Goal: Transaction & Acquisition: Purchase product/service

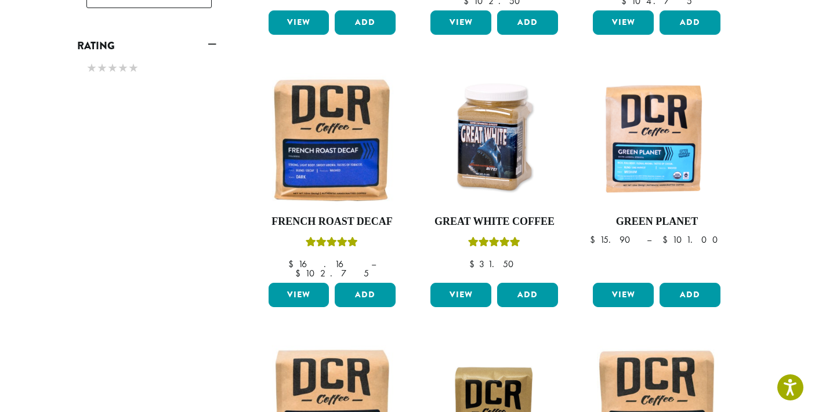
scroll to position [691, 0]
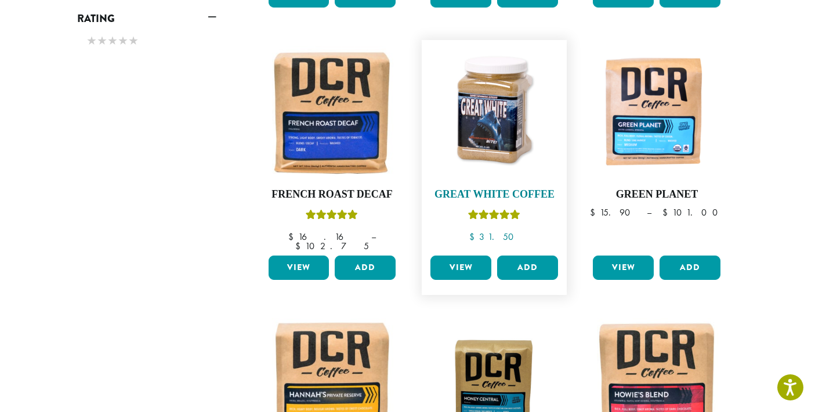
click at [509, 179] on img at bounding box center [493, 112] width 133 height 133
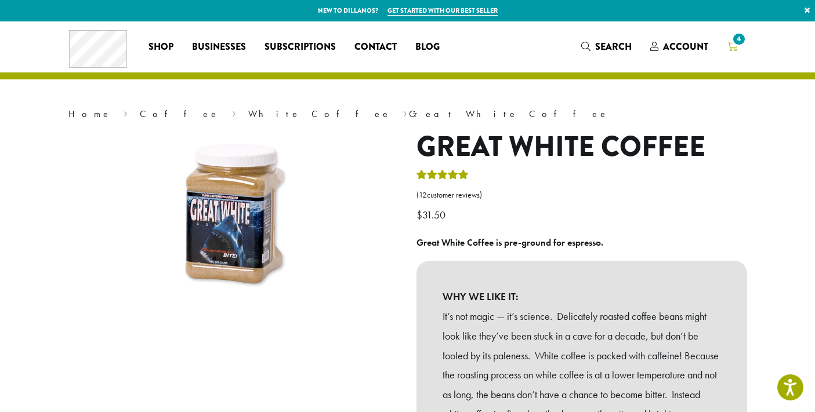
click at [746, 47] on span "4" at bounding box center [739, 39] width 16 height 16
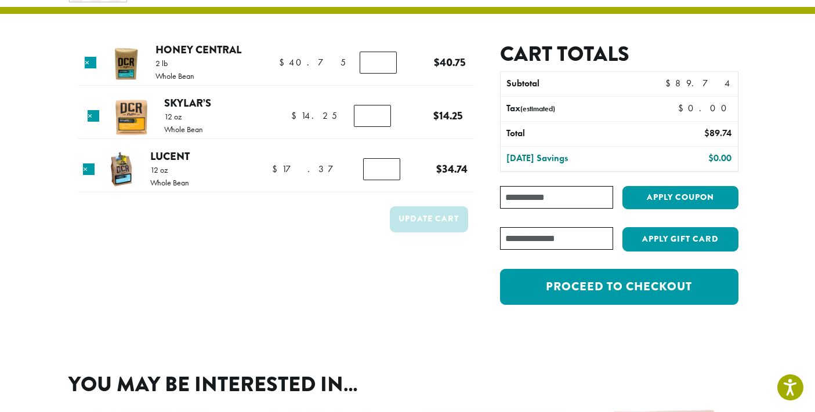
scroll to position [64, 0]
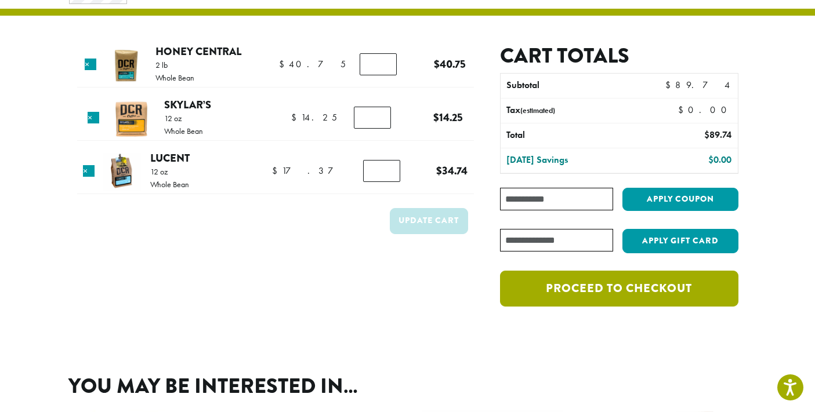
click at [614, 307] on link "Proceed to checkout" at bounding box center [619, 289] width 238 height 36
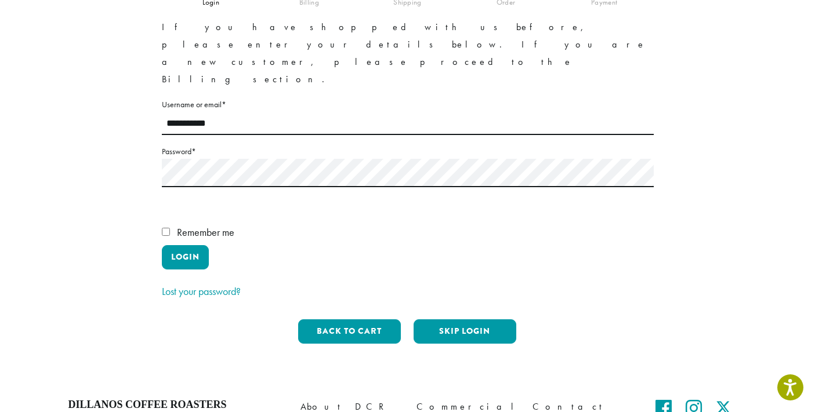
scroll to position [135, 0]
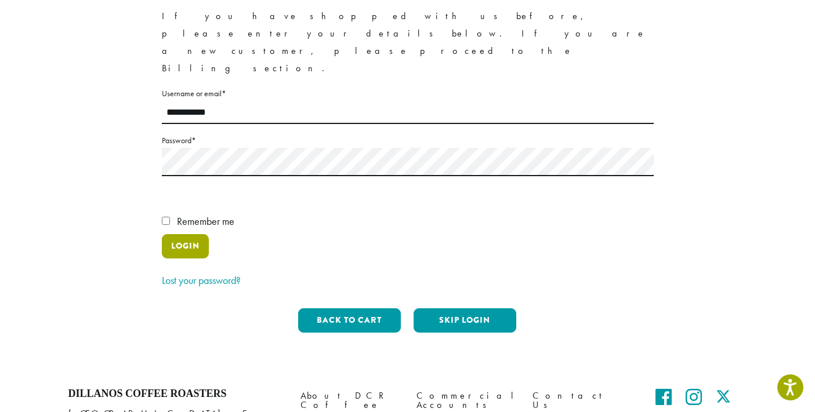
click at [185, 257] on button "Login" at bounding box center [185, 246] width 47 height 24
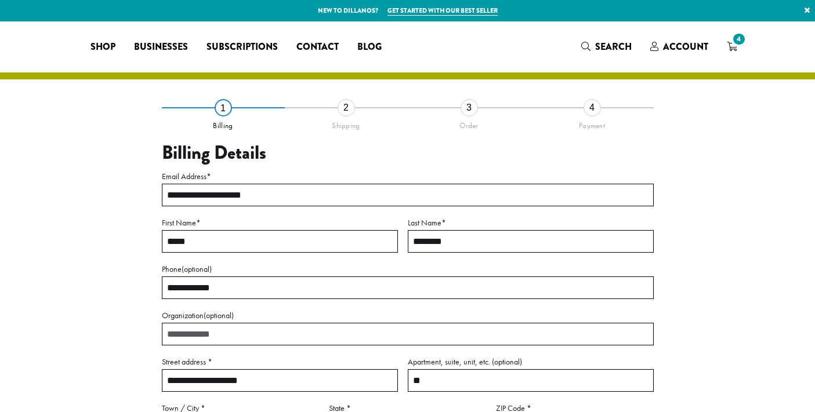
select select "**"
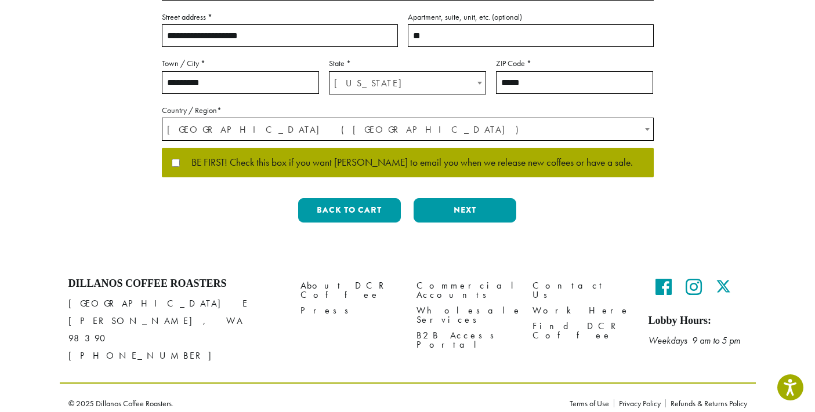
scroll to position [351, 0]
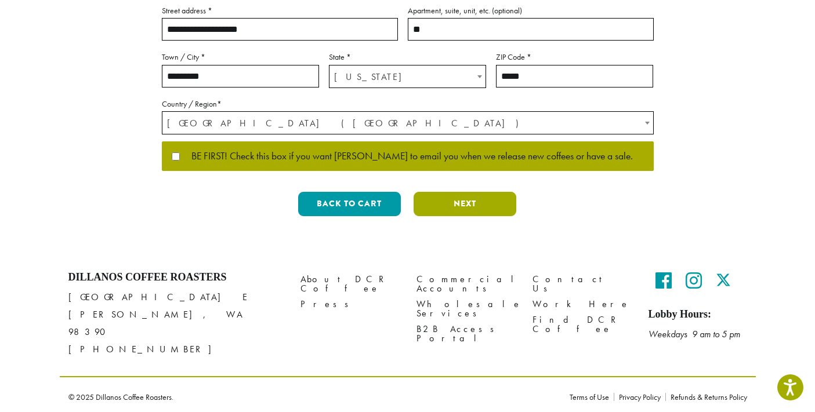
click at [472, 216] on button "Next" at bounding box center [464, 204] width 103 height 24
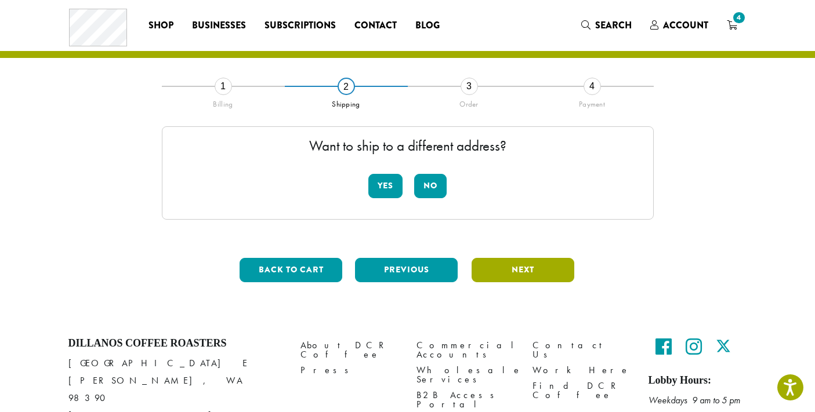
scroll to position [10, 0]
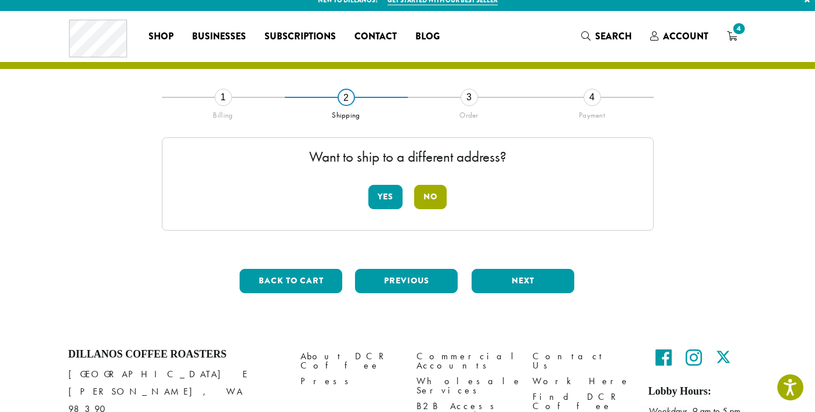
click at [433, 205] on button "No" at bounding box center [430, 197] width 32 height 24
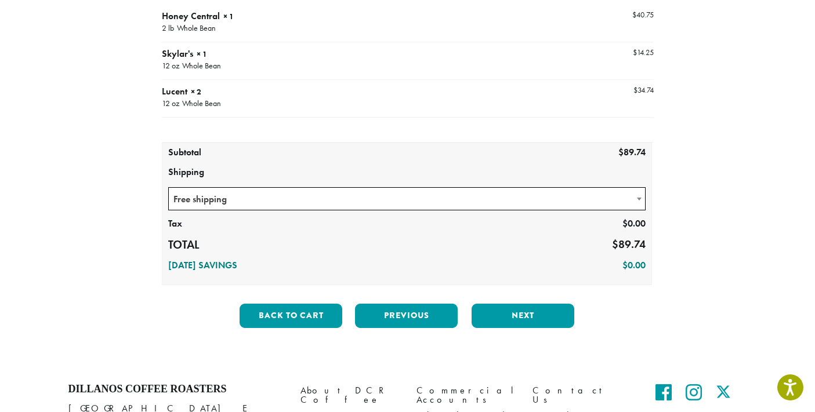
scroll to position [232, 0]
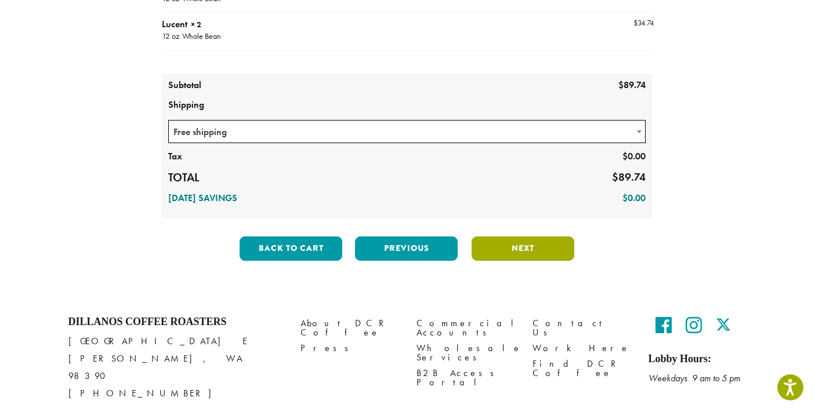
click at [522, 261] on button "Next" at bounding box center [522, 249] width 103 height 24
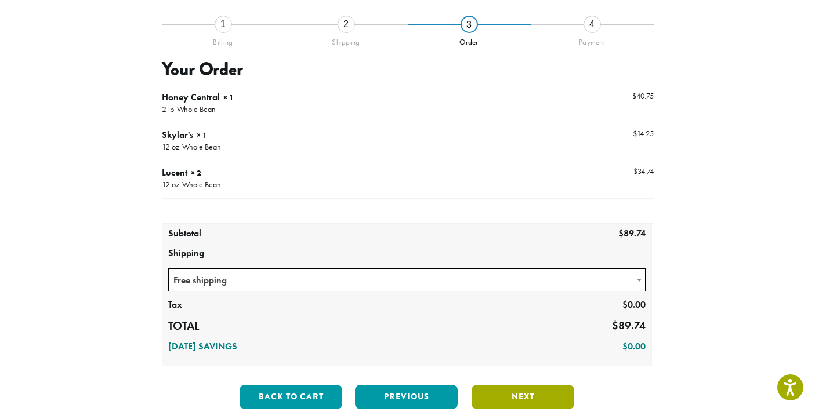
scroll to position [75, 0]
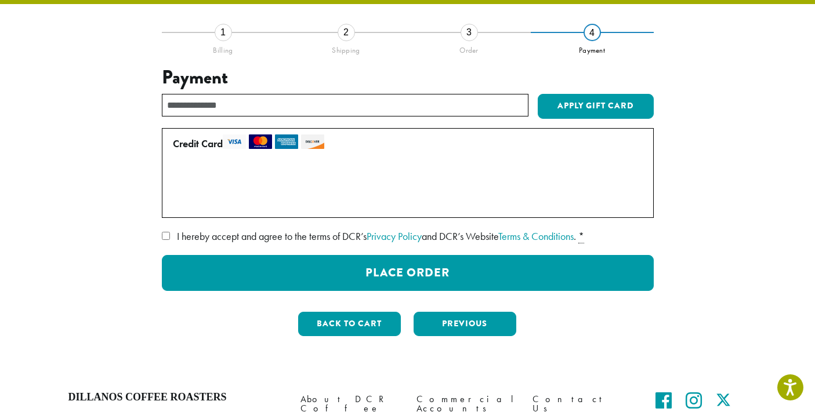
click at [182, 211] on label "Use a new card" at bounding box center [405, 202] width 465 height 19
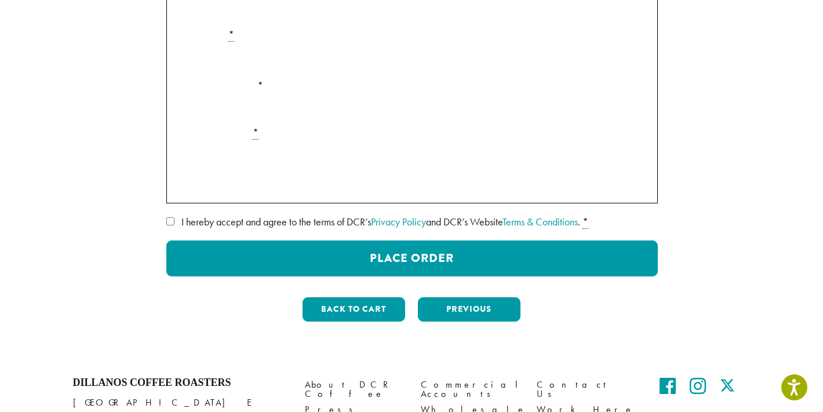
scroll to position [268, 0]
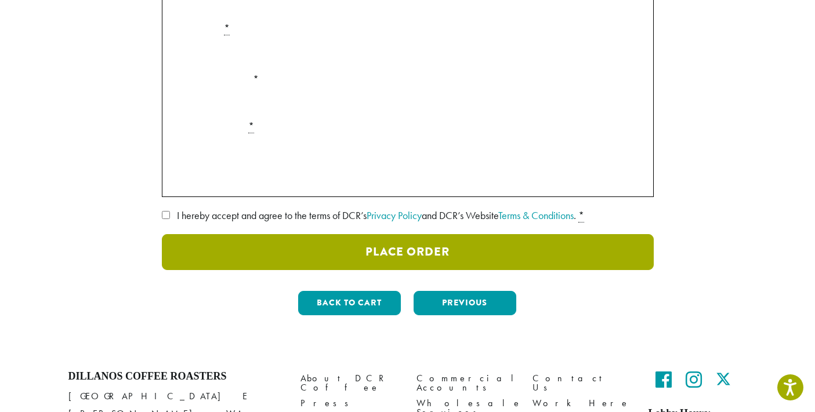
click at [391, 270] on button "Place Order" at bounding box center [408, 252] width 492 height 36
